Goal: Task Accomplishment & Management: Use online tool/utility

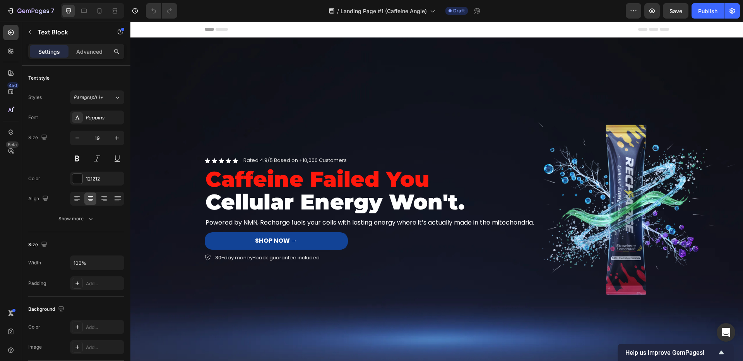
scroll to position [342, 0]
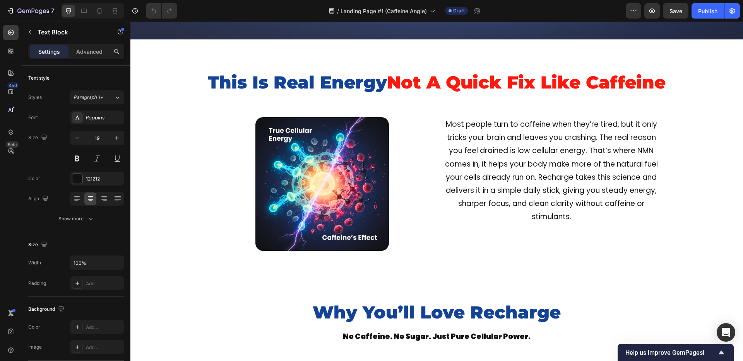
click at [466, 159] on p "Most people turn to caffeine when they’re tired, but it only tricks your brain …" at bounding box center [551, 171] width 221 height 106
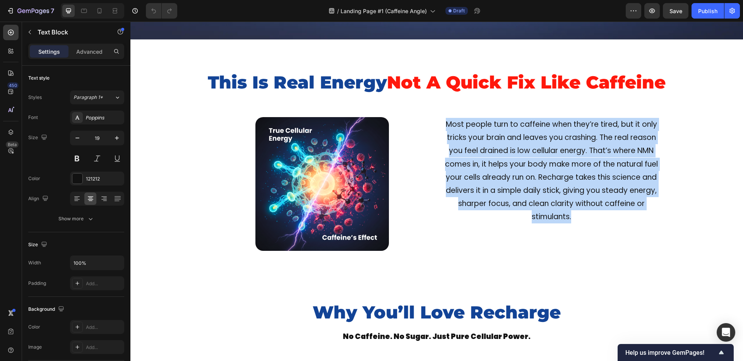
click at [466, 159] on p "Most people turn to caffeine when they’re tired, but it only tricks your brain …" at bounding box center [551, 171] width 221 height 106
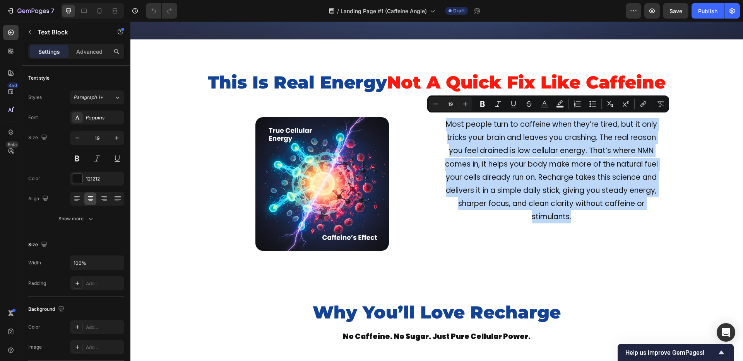
click at [562, 183] on p "Most people turn to caffeine when they’re tired, but it only tricks your brain …" at bounding box center [551, 171] width 221 height 106
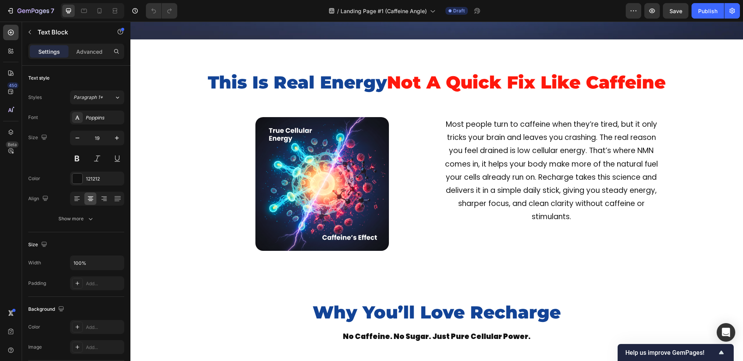
click at [460, 166] on p "Most people turn to caffeine when they’re tired, but it only tricks your brain …" at bounding box center [551, 171] width 221 height 106
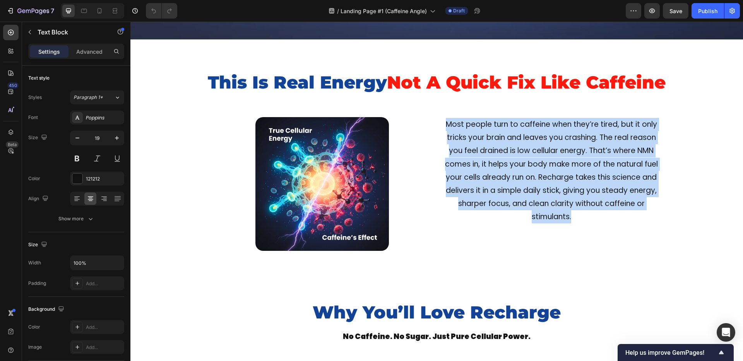
click at [460, 166] on p "Most people turn to caffeine when they’re tired, but it only tricks your brain …" at bounding box center [551, 171] width 221 height 106
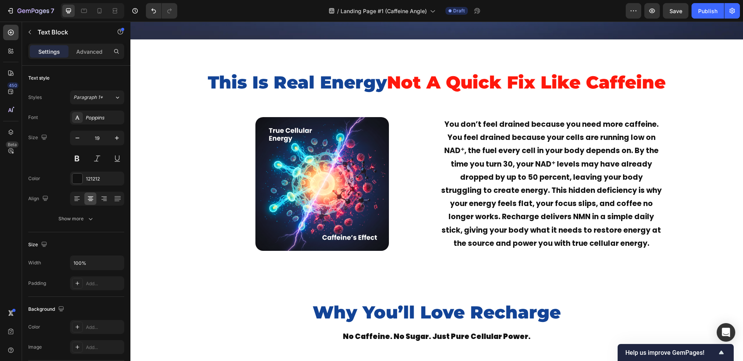
click at [459, 158] on strong "You don’t feel drained because you need more caffeine. You feel drained because…" at bounding box center [551, 184] width 220 height 130
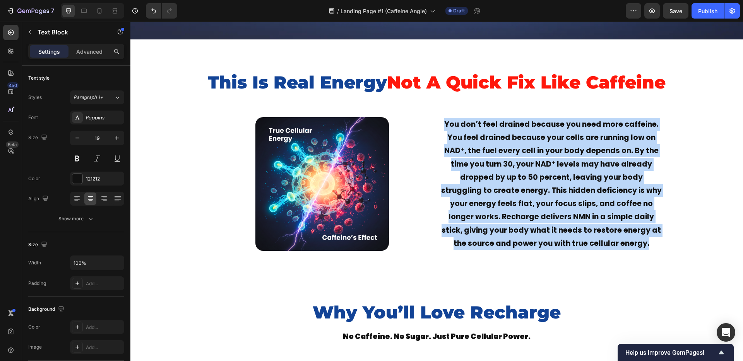
click at [459, 158] on strong "You don’t feel drained because you need more caffeine. You feel drained because…" at bounding box center [551, 184] width 220 height 130
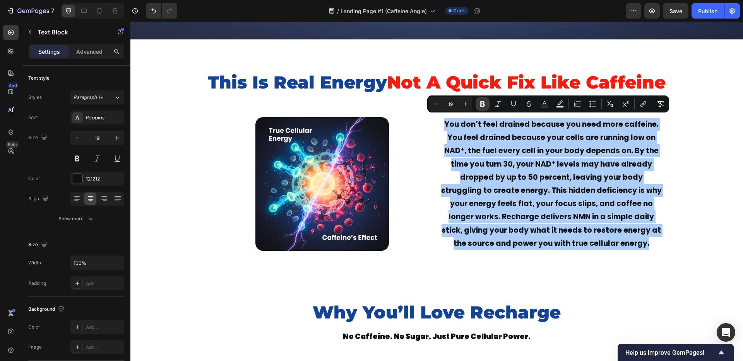
click at [481, 103] on icon "Editor contextual toolbar" at bounding box center [482, 104] width 8 height 8
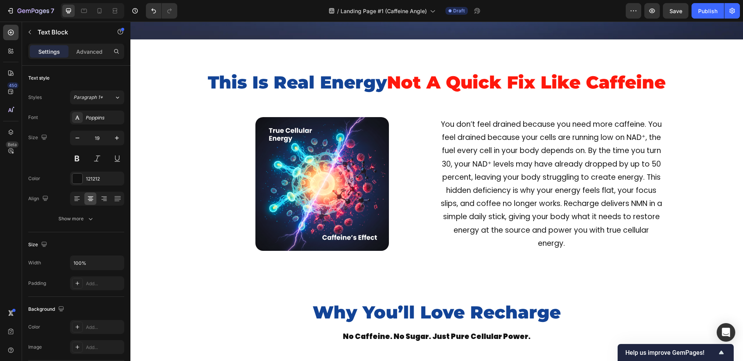
click at [458, 138] on p "You don’t feel drained because you need more caffeine. You feel drained because…" at bounding box center [551, 184] width 221 height 132
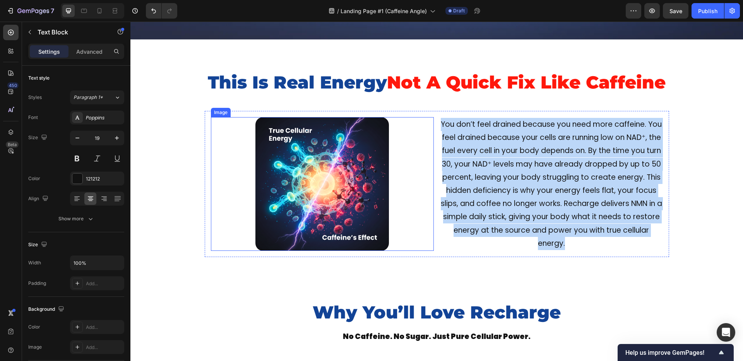
click at [424, 158] on div at bounding box center [322, 184] width 223 height 134
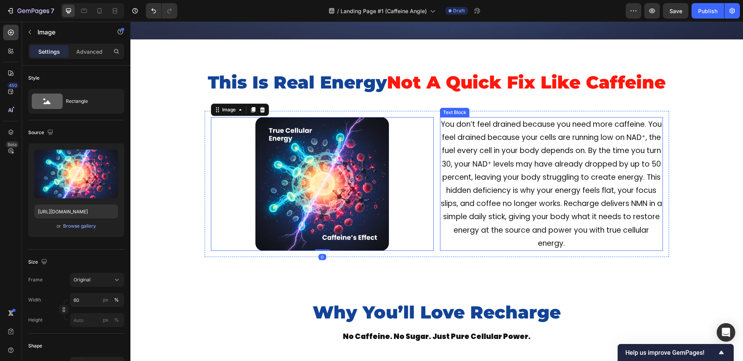
click at [456, 150] on p "You don’t feel drained because you need more caffeine. You feel drained because…" at bounding box center [551, 184] width 221 height 132
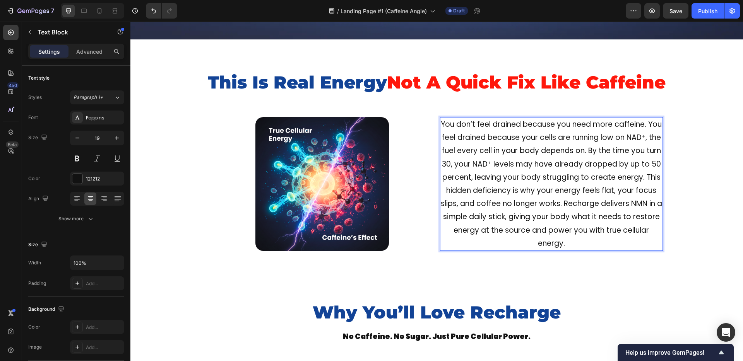
click at [456, 150] on p "You don’t feel drained because you need more caffeine. You feel drained because…" at bounding box center [551, 184] width 221 height 132
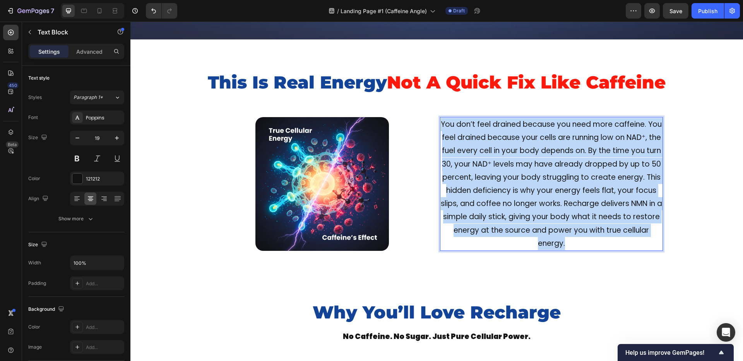
click at [456, 150] on p "You don’t feel drained because you need more caffeine. You feel drained because…" at bounding box center [551, 184] width 221 height 132
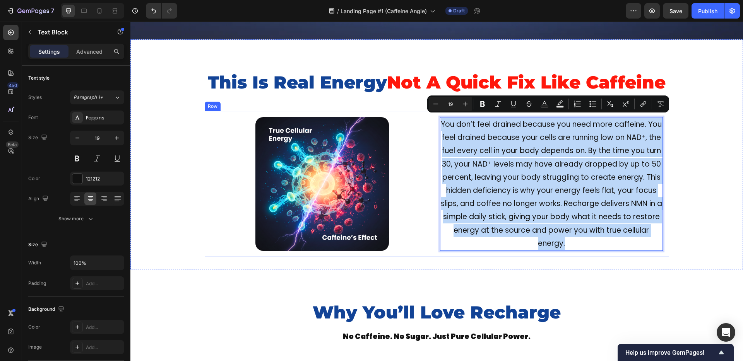
click at [433, 171] on div "Image You don’t feel drained because you need more caffeine. You feel drained b…" at bounding box center [437, 184] width 464 height 146
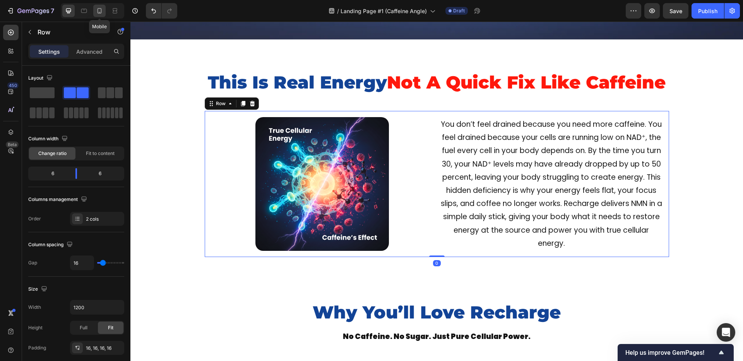
click at [99, 11] on icon at bounding box center [100, 11] width 8 height 8
type input "0"
type input "100%"
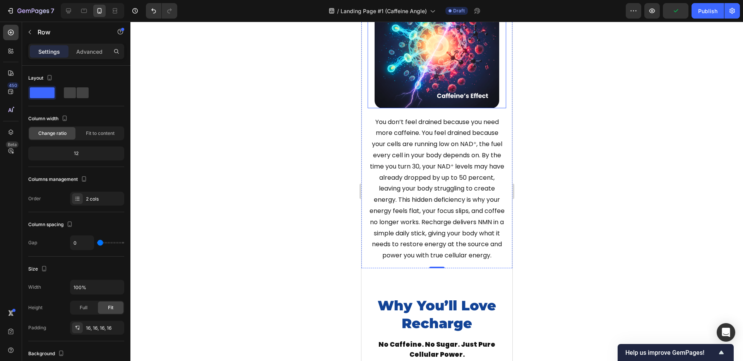
scroll to position [446, 0]
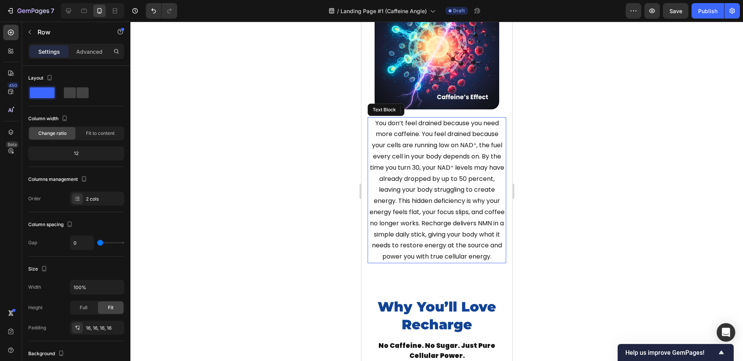
click at [475, 152] on p "You don’t feel drained because you need more caffeine. You feel drained because…" at bounding box center [436, 190] width 137 height 145
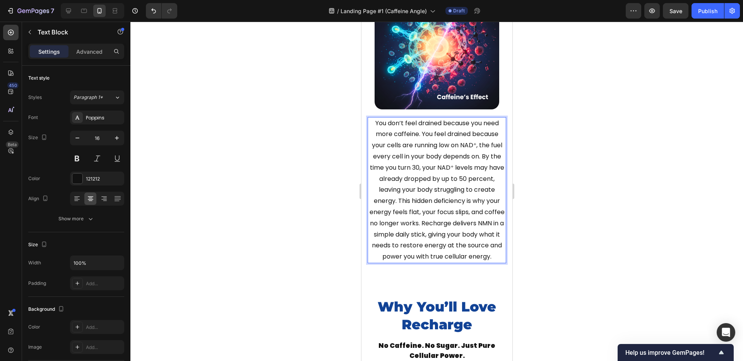
click at [264, 157] on div at bounding box center [436, 192] width 612 height 340
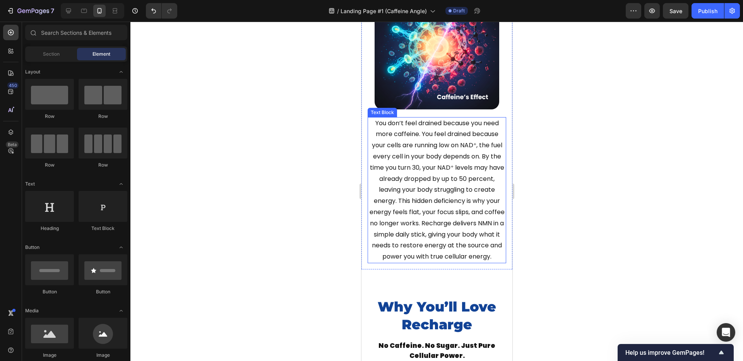
click at [452, 184] on p "You don’t feel drained because you need more caffeine. You feel drained because…" at bounding box center [436, 190] width 137 height 145
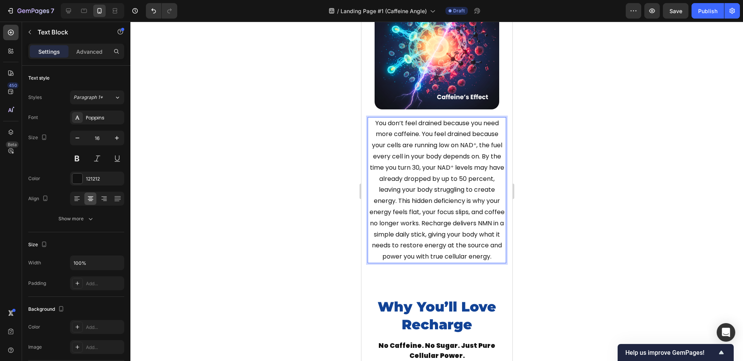
click at [476, 175] on p "You don’t feel drained because you need more caffeine. You feel drained because…" at bounding box center [436, 190] width 137 height 145
click at [480, 173] on p "You don’t feel drained because you need more caffeine. You feel drained because…" at bounding box center [436, 190] width 137 height 145
click at [324, 166] on div at bounding box center [436, 192] width 612 height 340
click at [420, 163] on p "You don’t feel drained because you need more caffeine. You feel drained because…" at bounding box center [436, 190] width 137 height 145
click at [421, 161] on p "You don’t feel drained because you need more caffeine. You feel drained because…" at bounding box center [436, 190] width 137 height 145
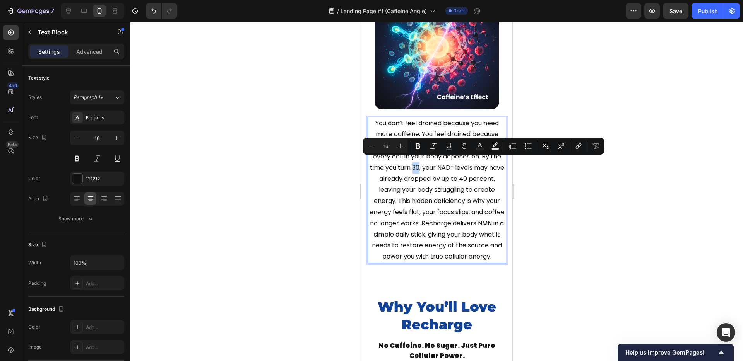
click at [421, 162] on p "You don’t feel drained because you need more caffeine. You feel drained because…" at bounding box center [436, 190] width 137 height 145
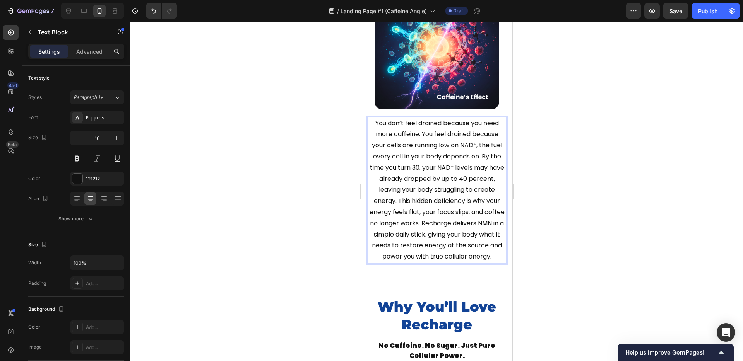
click at [481, 174] on p "You don’t feel drained because you need more caffeine. You feel drained because…" at bounding box center [436, 190] width 137 height 145
click at [349, 183] on div at bounding box center [436, 192] width 612 height 340
click at [483, 173] on p "You don’t feel drained because you need more caffeine. You feel drained because…" at bounding box center [436, 190] width 137 height 145
click at [481, 171] on p "You don’t feel drained because you need more caffeine. You feel drained because…" at bounding box center [436, 190] width 137 height 145
click at [422, 164] on p "You don’t feel drained because you need more caffeine. You feel drained because…" at bounding box center [436, 190] width 137 height 145
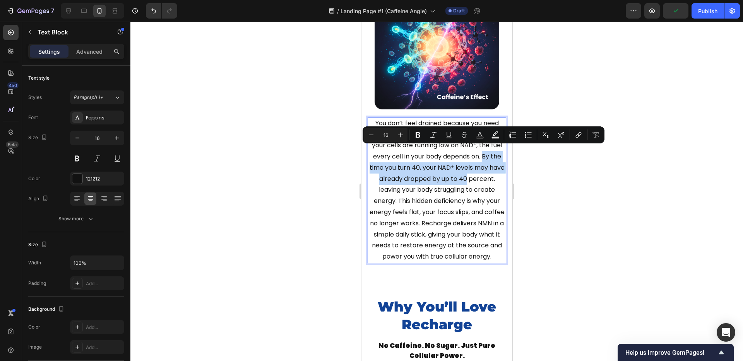
drag, startPoint x: 488, startPoint y: 174, endPoint x: 480, endPoint y: 154, distance: 21.6
click at [480, 154] on p "You don’t feel drained because you need more caffeine. You feel drained because…" at bounding box center [436, 190] width 137 height 145
click at [457, 165] on p "You don’t feel drained because you need more caffeine. You feel drained because…" at bounding box center [436, 190] width 137 height 145
drag, startPoint x: 459, startPoint y: 161, endPoint x: 479, endPoint y: 152, distance: 22.0
click at [479, 152] on p "You don’t feel drained because you need more caffeine. You feel drained because…" at bounding box center [436, 190] width 137 height 145
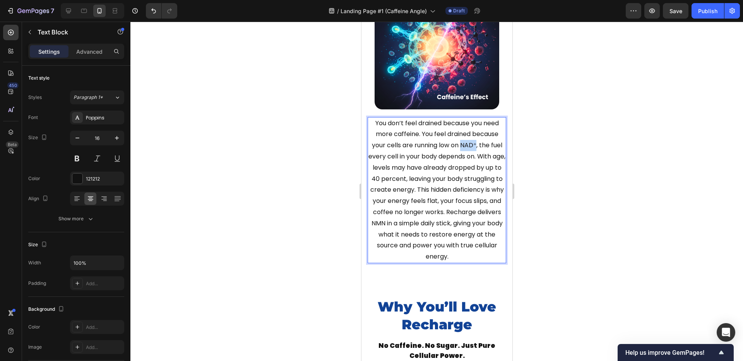
drag, startPoint x: 458, startPoint y: 142, endPoint x: 473, endPoint y: 142, distance: 15.5
click at [473, 142] on p "You don’t feel drained because you need more caffeine. You feel drained because…" at bounding box center [436, 190] width 137 height 145
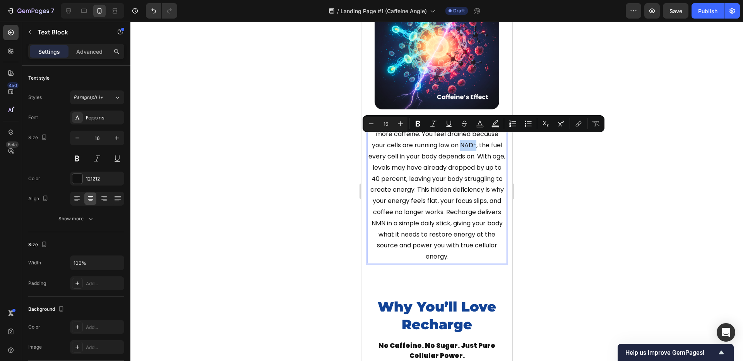
copy p "NAD⁺"
click at [420, 173] on p "You don’t feel drained because you need more caffeine. You feel drained because…" at bounding box center [436, 190] width 137 height 145
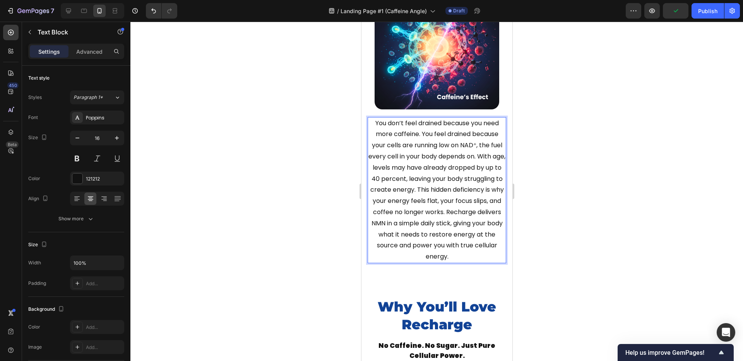
click at [385, 162] on p "You don’t feel drained because you need more caffeine. You feel drained because…" at bounding box center [436, 190] width 137 height 145
click at [410, 163] on p "You don’t feel drained because you need more caffeine. You feel drained because…" at bounding box center [436, 190] width 137 height 145
click at [435, 164] on p "You don’t feel drained because you need more caffeine. You feel drained because…" at bounding box center [436, 190] width 137 height 145
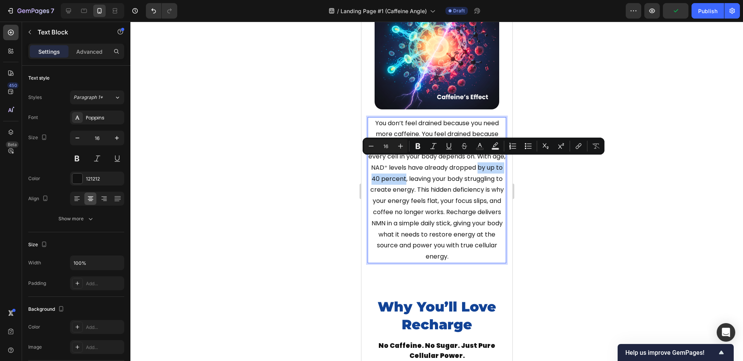
drag, startPoint x: 490, startPoint y: 161, endPoint x: 430, endPoint y: 173, distance: 61.1
click at [430, 173] on p "You don’t feel drained because you need more caffeine. You feel drained because…" at bounding box center [436, 190] width 137 height 145
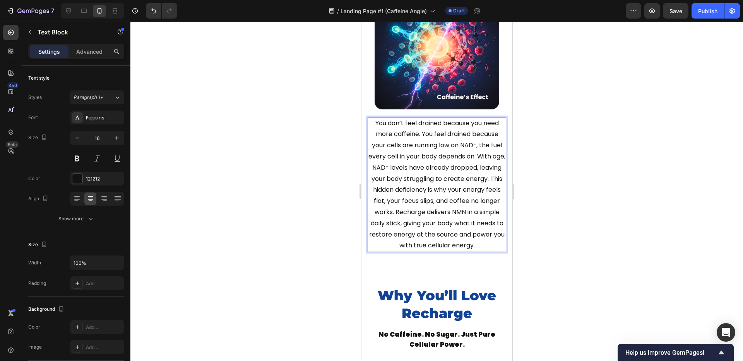
click at [406, 180] on p "You don’t feel drained because you need more caffeine. You feel drained because…" at bounding box center [436, 185] width 137 height 134
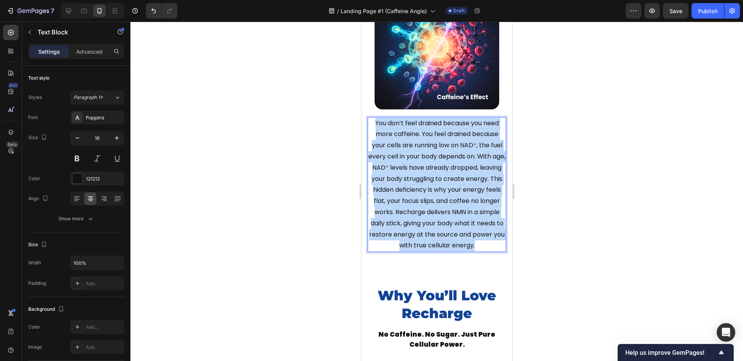
click at [406, 180] on p "You don’t feel drained because you need more caffeine. You feel drained because…" at bounding box center [436, 185] width 137 height 134
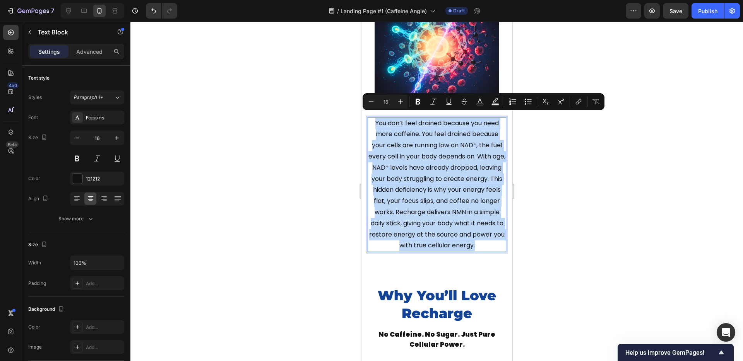
copy p "You don’t feel drained because you need more caffeine. You feel drained because…"
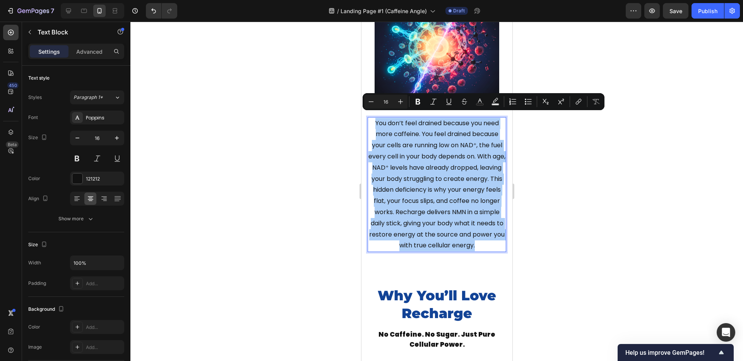
click at [282, 206] on div at bounding box center [436, 192] width 612 height 340
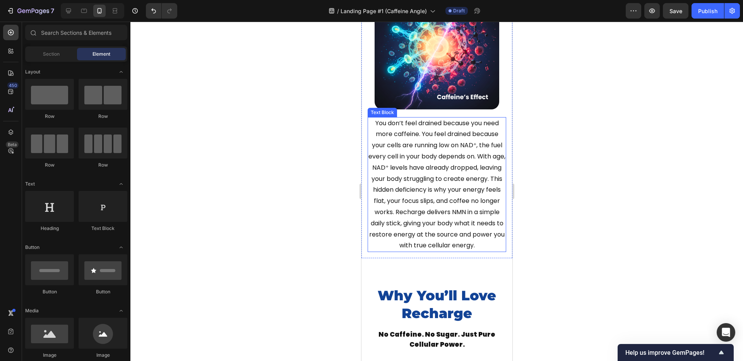
click at [383, 163] on p "You don’t feel drained because you need more caffeine. You feel drained because…" at bounding box center [436, 185] width 137 height 134
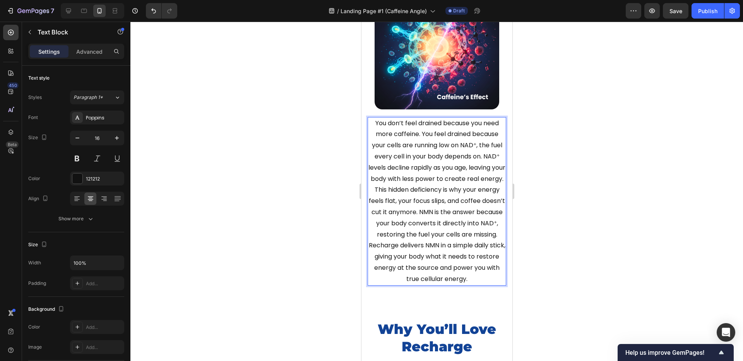
click at [309, 191] on div at bounding box center [436, 192] width 612 height 340
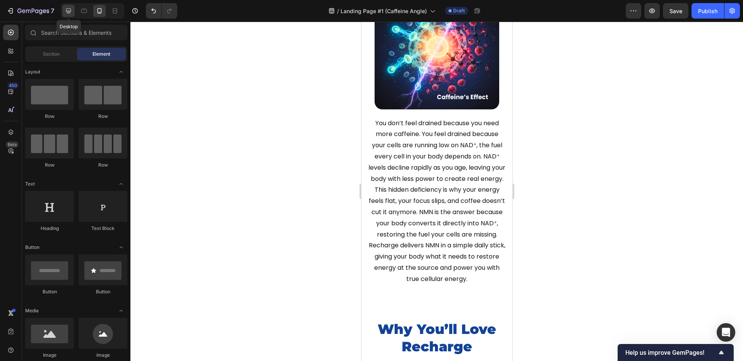
click at [71, 9] on icon at bounding box center [69, 11] width 8 height 8
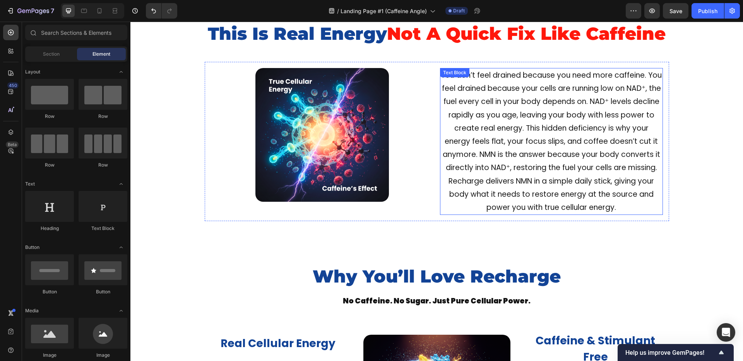
scroll to position [321, 0]
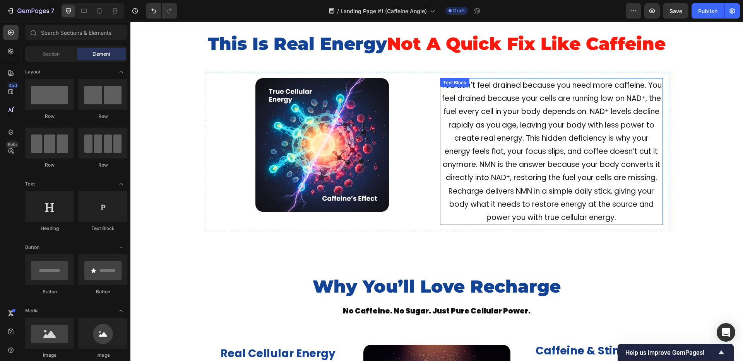
click at [505, 139] on p "You don’t feel drained because you need more caffeine. You feel drained because…" at bounding box center [551, 151] width 221 height 145
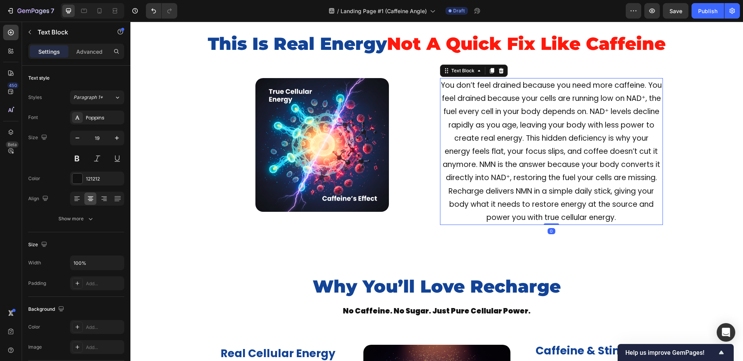
click at [505, 139] on p "You don’t feel drained because you need more caffeine. You feel drained because…" at bounding box center [551, 151] width 221 height 145
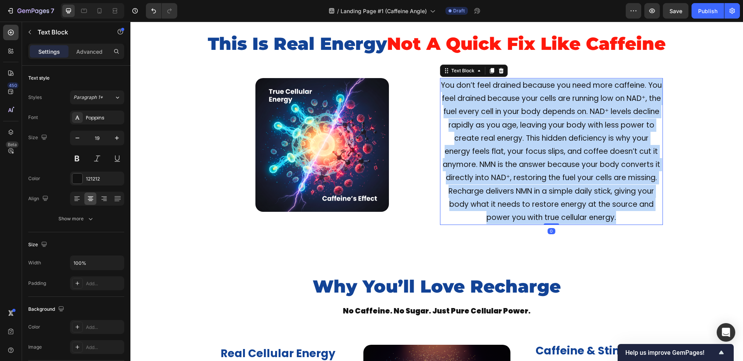
click at [505, 139] on p "You don’t feel drained because you need more caffeine. You feel drained because…" at bounding box center [551, 151] width 221 height 145
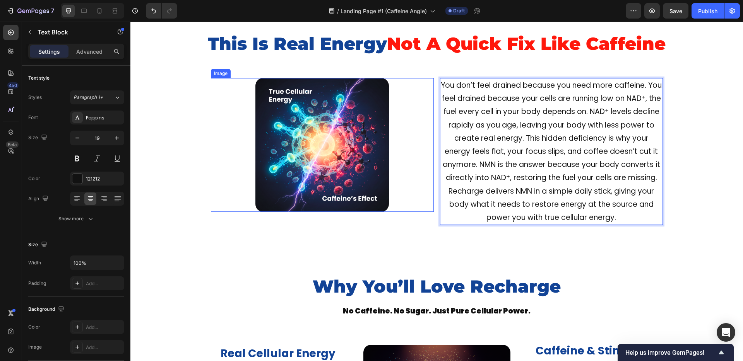
click at [419, 160] on div at bounding box center [322, 145] width 223 height 134
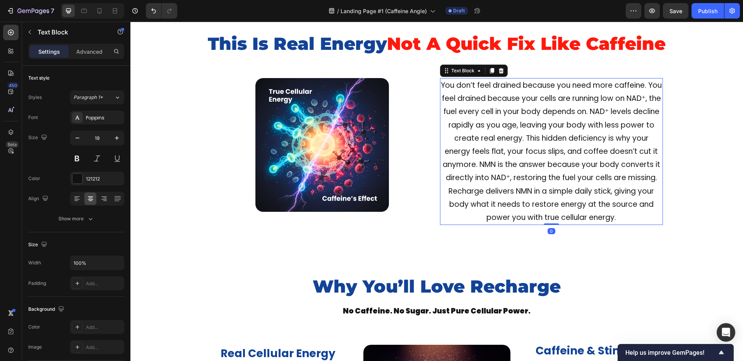
click at [505, 154] on p "You don’t feel drained because you need more caffeine. You feel drained because…" at bounding box center [551, 151] width 221 height 145
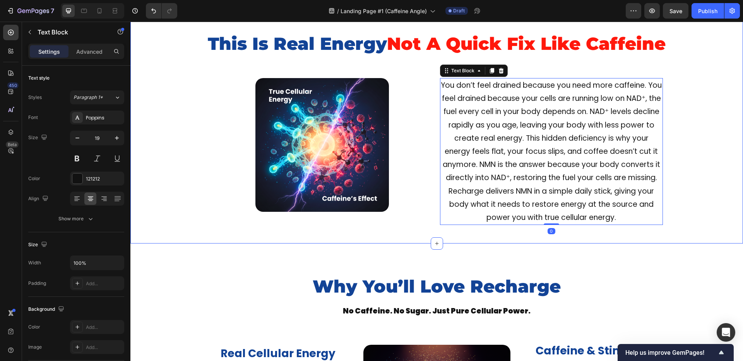
click at [697, 133] on div "This Is Real Energy Not A Quick Fix Like Caffeine Heading Image You don’t feel …" at bounding box center [436, 132] width 612 height 200
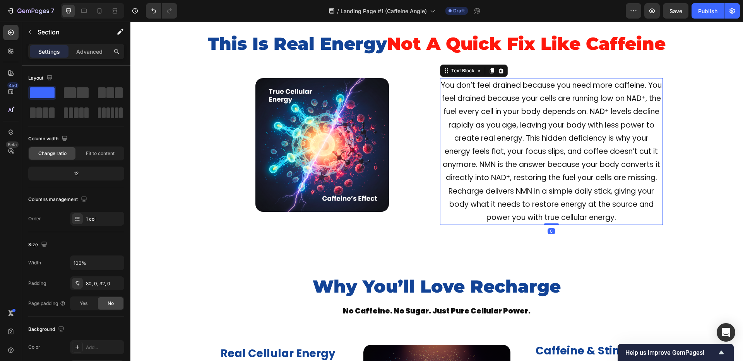
click at [528, 133] on p "You don’t feel drained because you need more caffeine. You feel drained because…" at bounding box center [551, 151] width 221 height 145
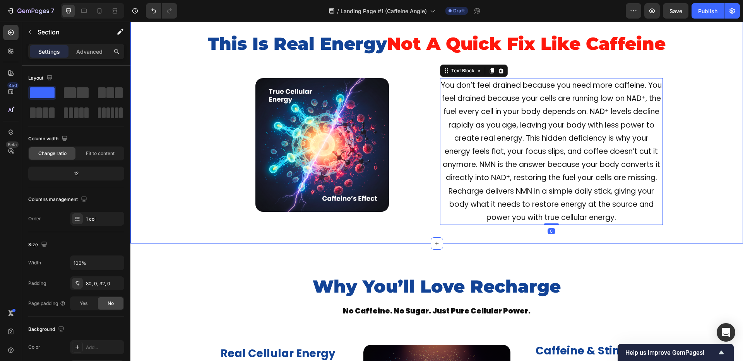
click at [689, 133] on div "This Is Real Energy Not A Quick Fix Like Caffeine Heading Image You don’t feel …" at bounding box center [436, 132] width 612 height 200
click at [185, 159] on div "This Is Real Energy Not A Quick Fix Like Caffeine Heading Image You don’t feel …" at bounding box center [436, 132] width 612 height 200
click at [481, 92] on p "You don’t feel drained because you need more caffeine. You feel drained because…" at bounding box center [551, 151] width 221 height 145
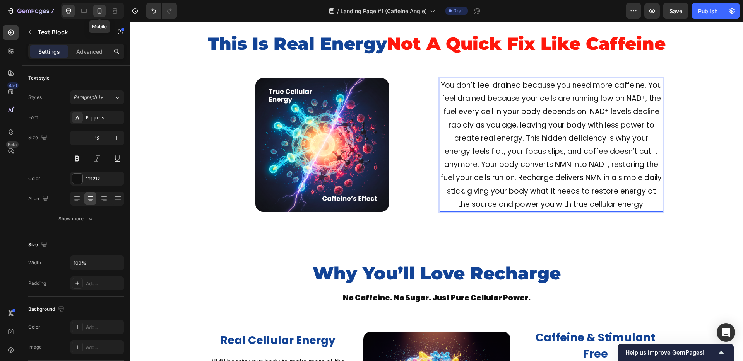
click at [98, 13] on icon at bounding box center [99, 10] width 4 height 5
type input "16"
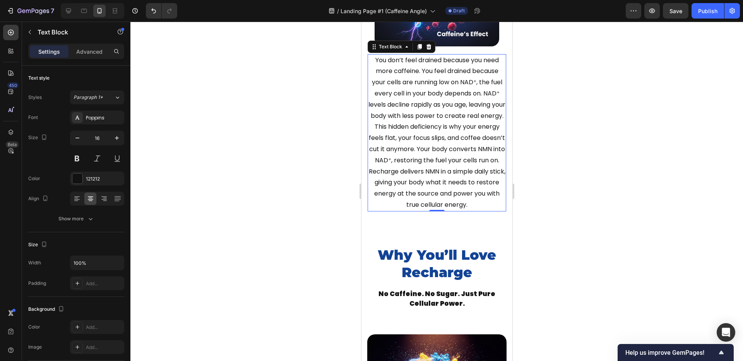
scroll to position [521, 0]
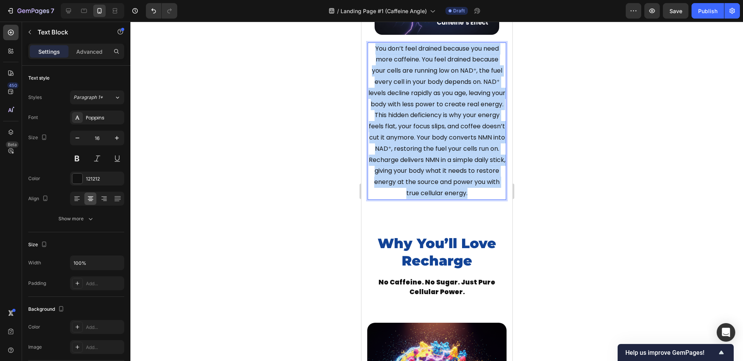
click at [442, 154] on p "You don’t feel drained because you need more caffeine. You feel drained because…" at bounding box center [436, 121] width 137 height 156
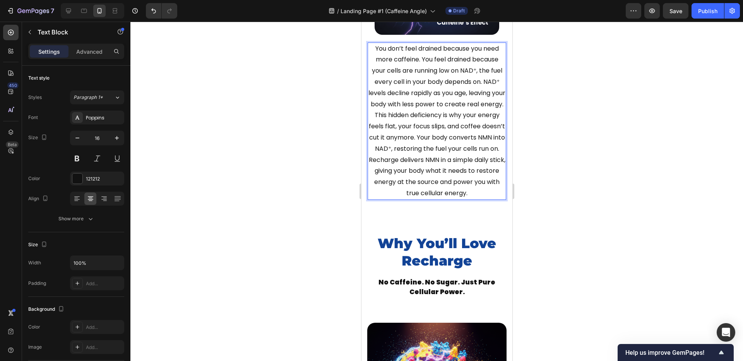
click at [304, 181] on div at bounding box center [436, 192] width 612 height 340
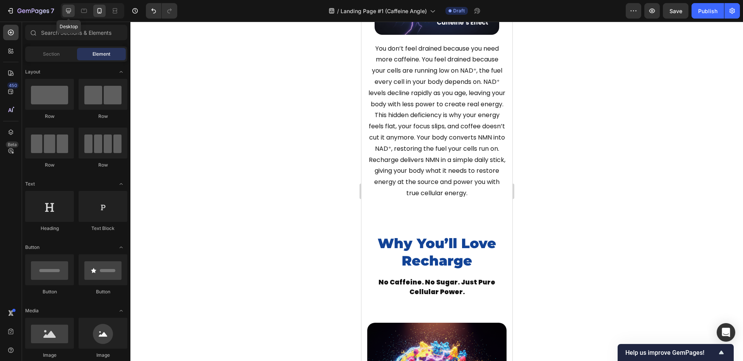
click at [72, 15] on div at bounding box center [68, 11] width 12 height 12
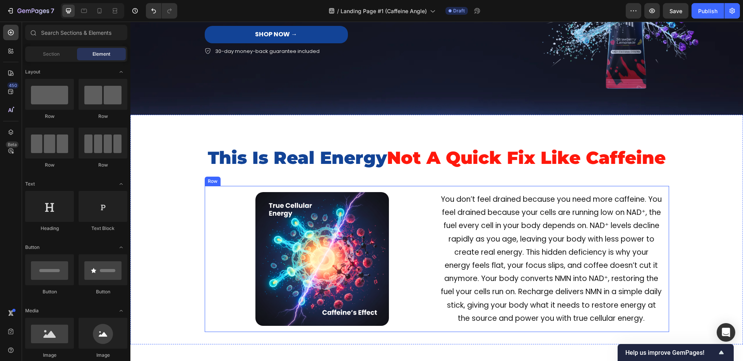
scroll to position [202, 0]
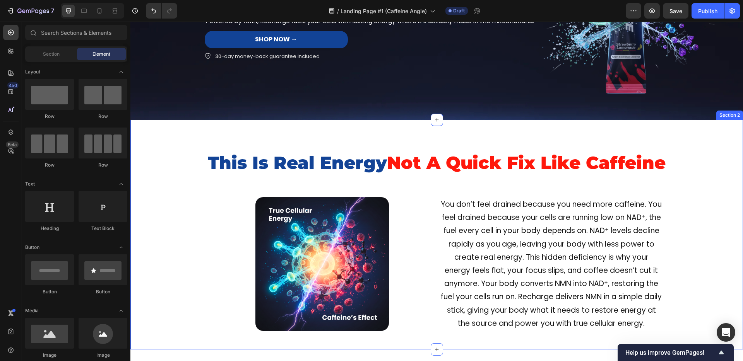
click at [369, 141] on div "This Is Real Energy Not A Quick Fix Like Caffeine Heading Image You don’t feel …" at bounding box center [436, 235] width 612 height 230
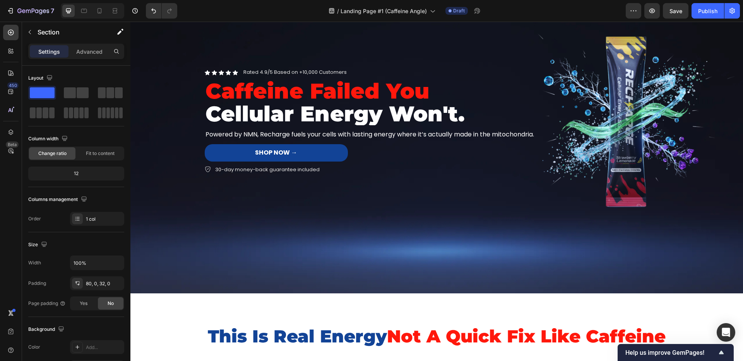
scroll to position [0, 0]
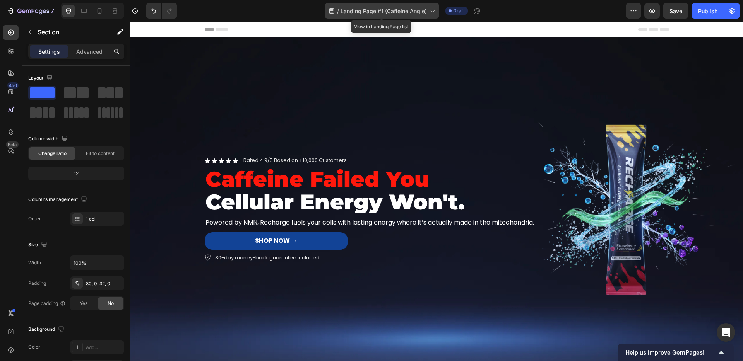
click at [354, 9] on span "Landing Page #1 (Caffeine Angle)" at bounding box center [383, 11] width 86 height 8
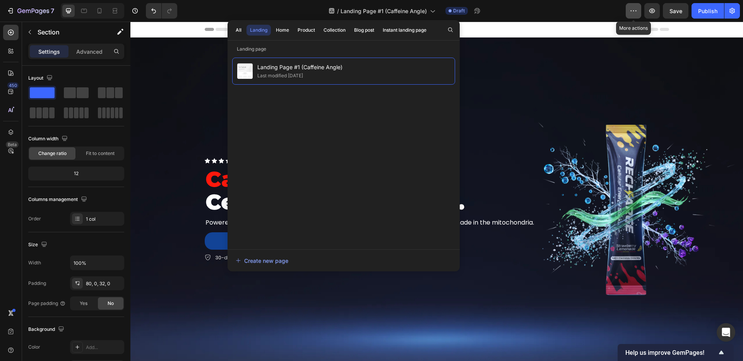
click at [631, 10] on icon "button" at bounding box center [631, 10] width 1 height 1
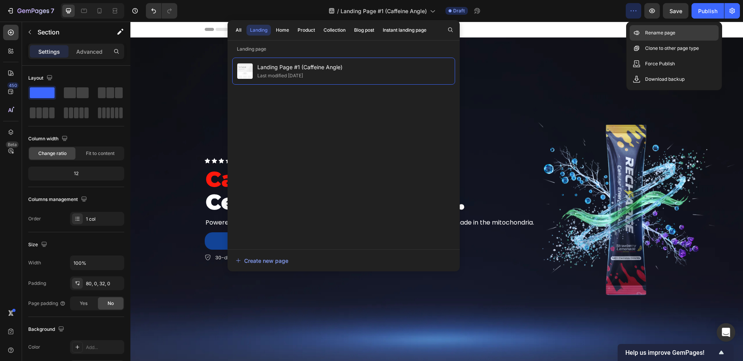
click at [647, 34] on p "Rename page" at bounding box center [660, 33] width 30 height 8
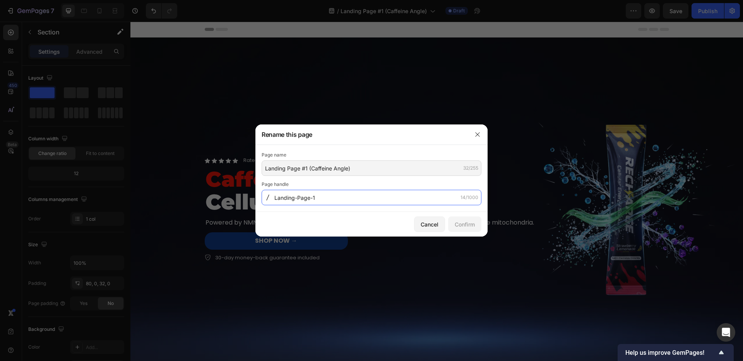
click at [321, 193] on input "Landing-Page-1" at bounding box center [371, 197] width 220 height 15
type input "Advertorial"
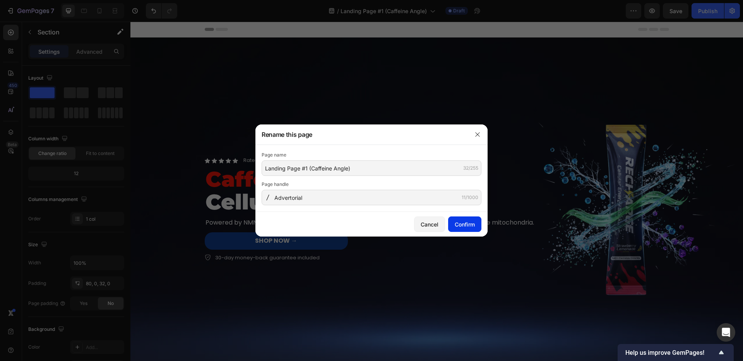
click at [465, 224] on div "Confirm" at bounding box center [465, 224] width 20 height 8
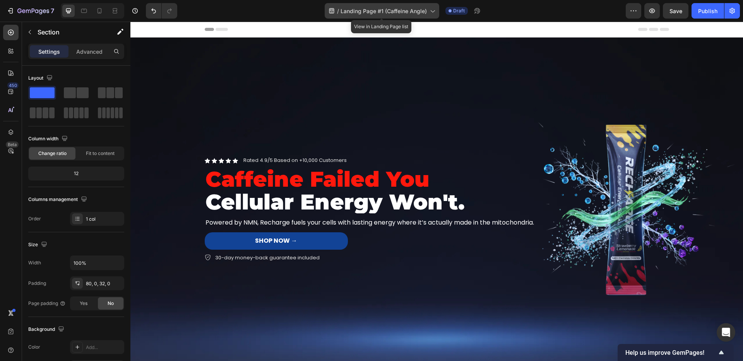
click at [431, 12] on icon at bounding box center [432, 11] width 8 height 8
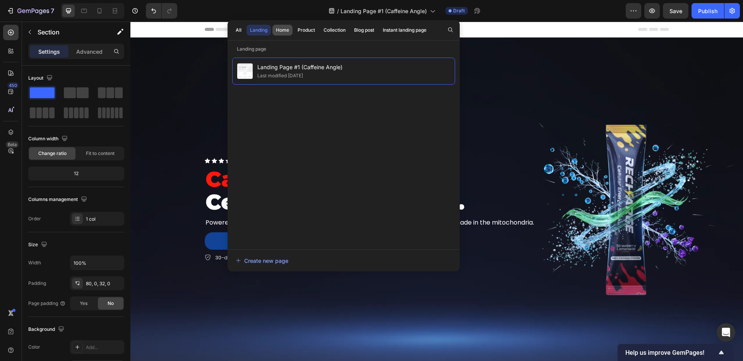
click at [284, 29] on div "Home" at bounding box center [282, 30] width 13 height 7
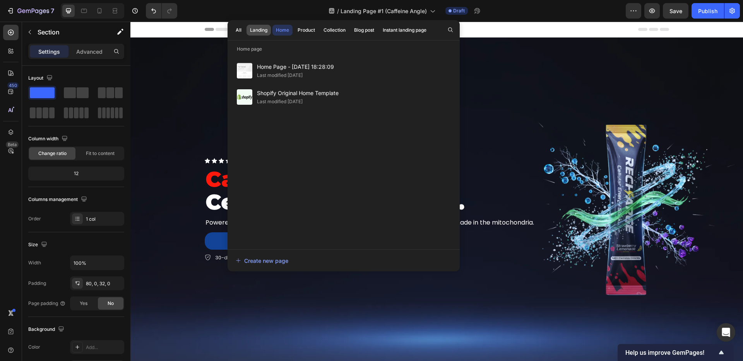
click at [256, 30] on div "Landing" at bounding box center [258, 30] width 17 height 7
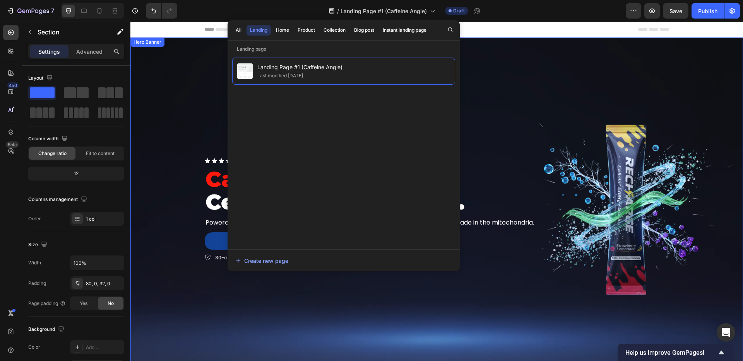
click at [188, 96] on div "Background Image" at bounding box center [436, 210] width 612 height 344
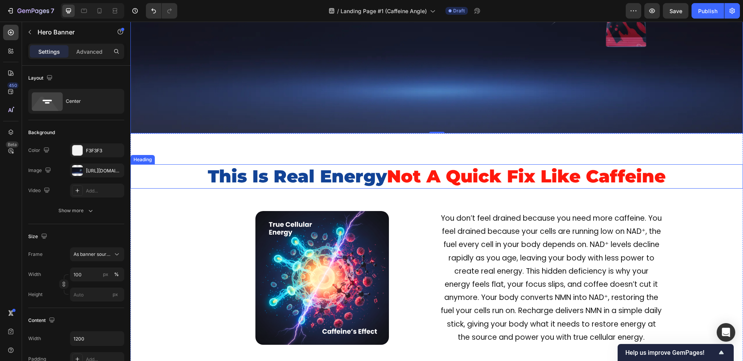
scroll to position [249, 0]
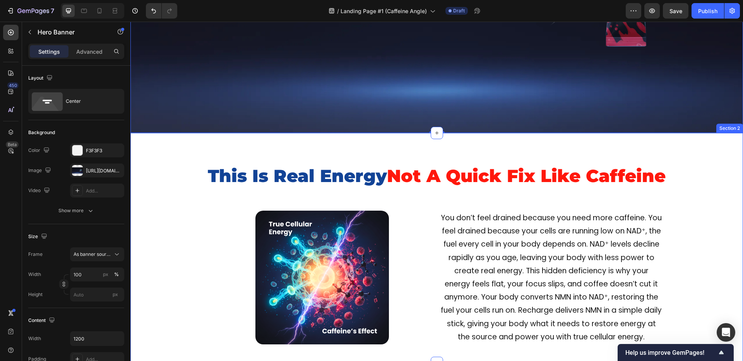
click at [302, 144] on div "This Is Real Energy Not A Quick Fix Like Caffeine Heading Image You don’t feel …" at bounding box center [436, 248] width 612 height 230
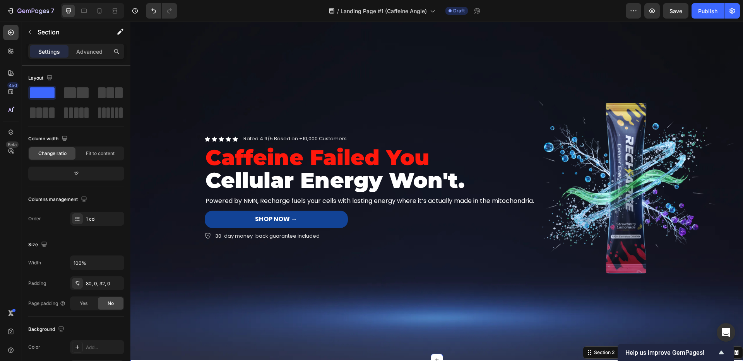
scroll to position [0, 0]
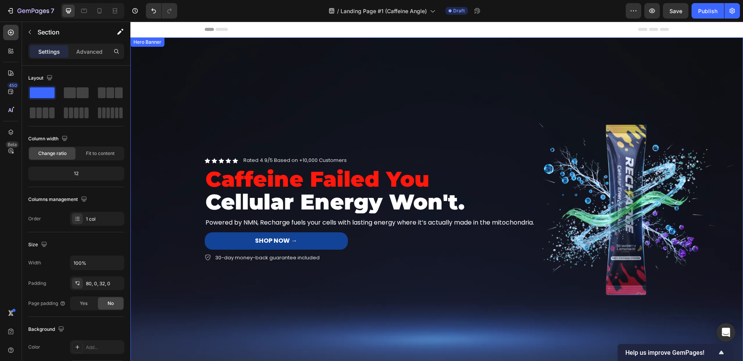
click at [224, 106] on div "Background Image" at bounding box center [436, 210] width 612 height 344
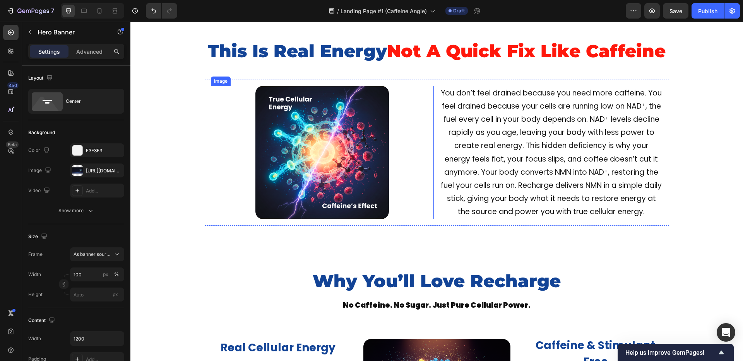
scroll to position [224, 0]
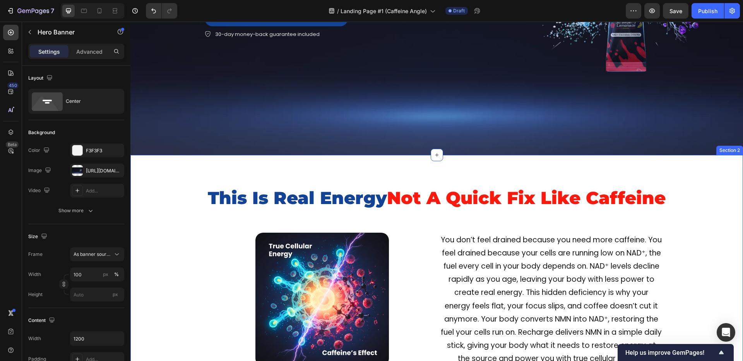
click at [246, 173] on div "This Is Real Energy Not A Quick Fix Like Caffeine Heading Image You don’t feel …" at bounding box center [436, 270] width 612 height 230
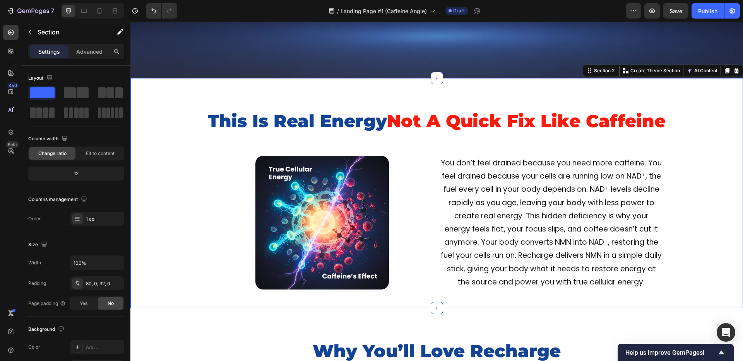
scroll to position [304, 0]
click at [148, 238] on div "This Is Real Energy Not A Quick Fix Like Caffeine Heading Image You don’t feel …" at bounding box center [436, 202] width 612 height 187
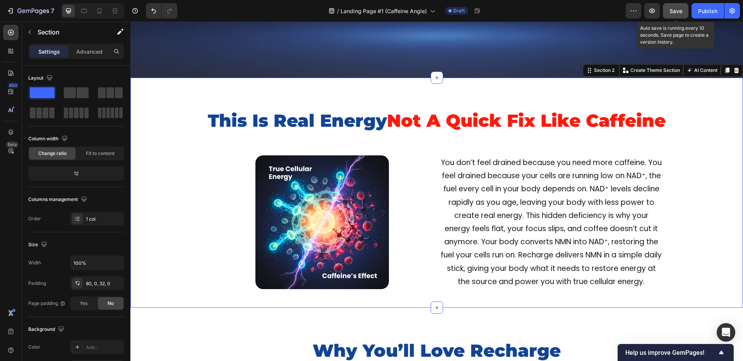
click at [666, 16] on button "Save" at bounding box center [676, 10] width 26 height 15
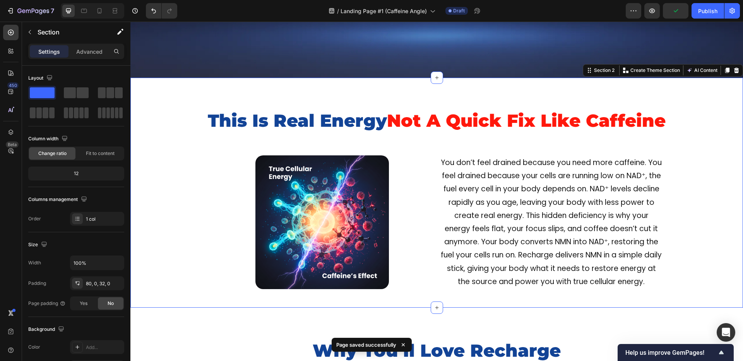
scroll to position [0, 0]
